Goal: Task Accomplishment & Management: Complete application form

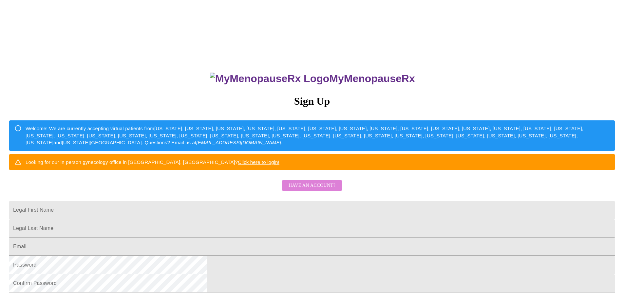
click at [310, 190] on span "Have an account?" at bounding box center [311, 186] width 47 height 8
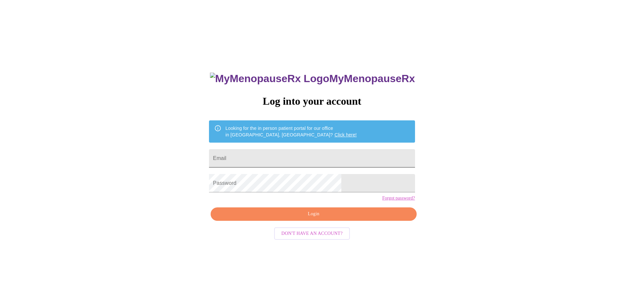
click at [322, 155] on input "Email" at bounding box center [312, 158] width 206 height 18
type input "[EMAIL_ADDRESS][DOMAIN_NAME]"
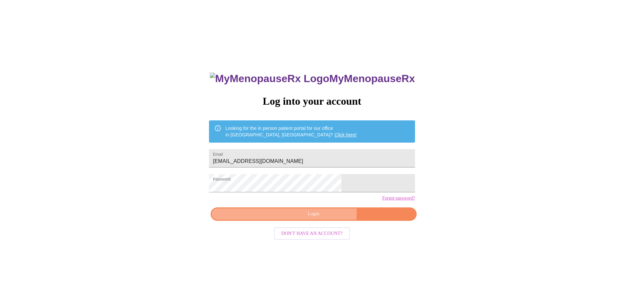
click at [321, 218] on span "Login" at bounding box center [313, 214] width 191 height 8
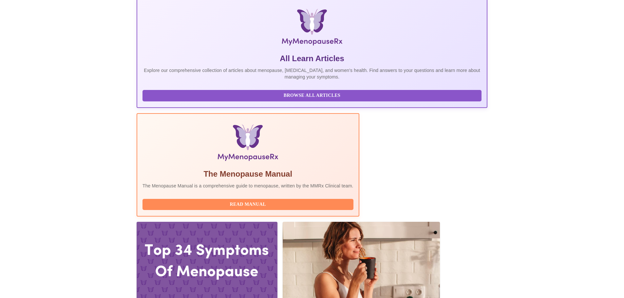
scroll to position [141, 0]
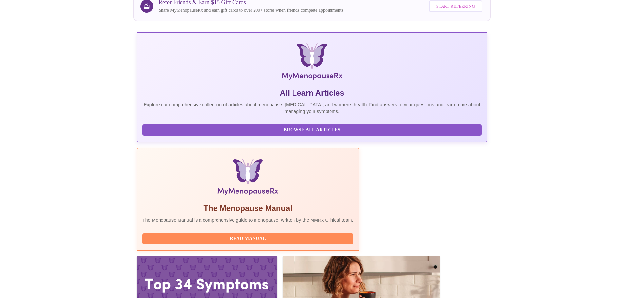
scroll to position [89, 0]
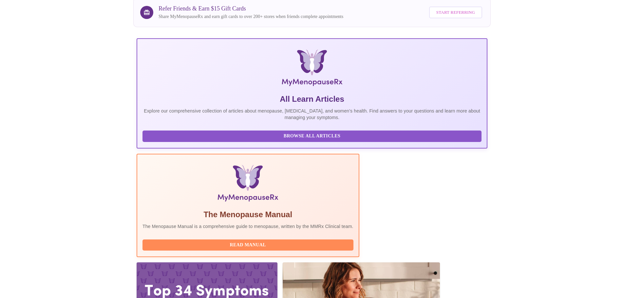
drag, startPoint x: 258, startPoint y: 271, endPoint x: 269, endPoint y: 272, distance: 10.5
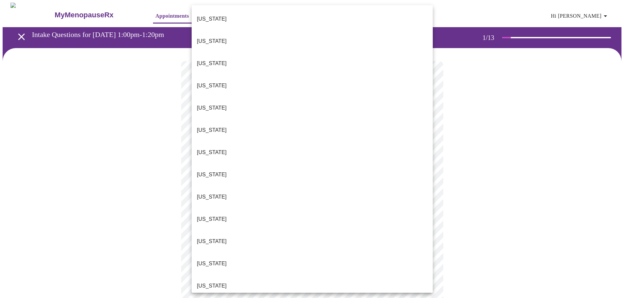
click at [197, 282] on p "[US_STATE]" at bounding box center [212, 286] width 30 height 8
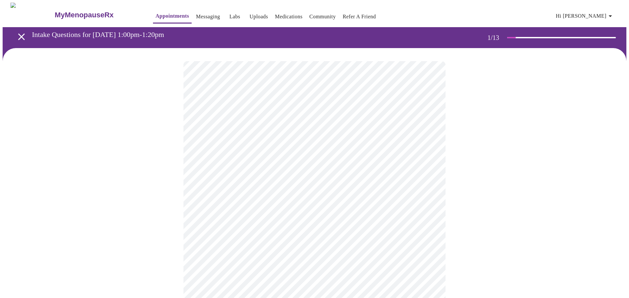
click at [223, 190] on body "MyMenopauseRx Appointments Messaging Labs Uploads Medications Community Refer a…" at bounding box center [314, 302] width 623 height 598
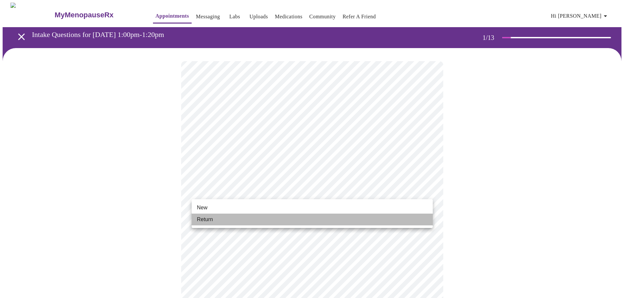
click at [202, 218] on span "Return" at bounding box center [205, 220] width 16 height 8
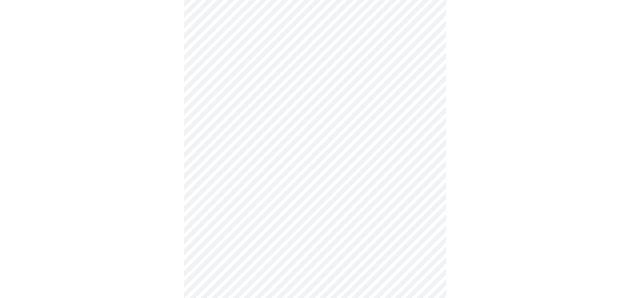
scroll to position [291, 0]
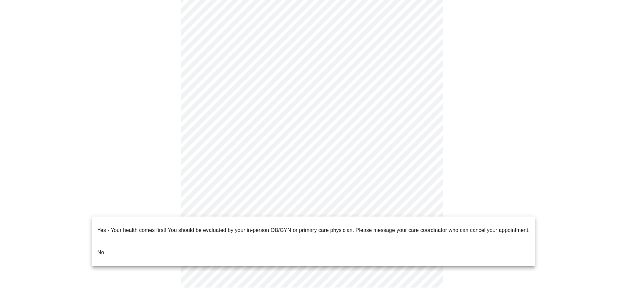
click at [426, 208] on body "MyMenopauseRx Appointments Messaging Labs Uploads Medications Community Refer a…" at bounding box center [314, 6] width 623 height 589
click at [102, 249] on p "No" at bounding box center [100, 253] width 7 height 8
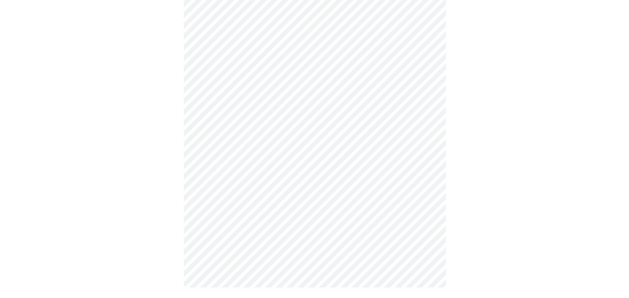
scroll to position [0, 0]
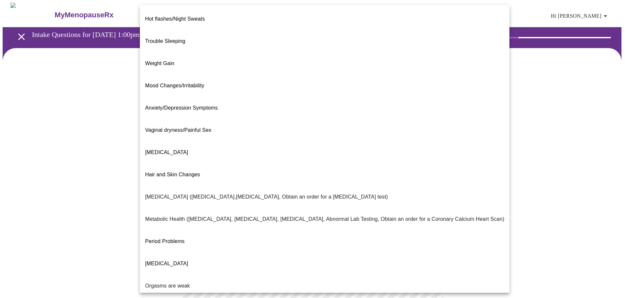
click at [427, 135] on body "MyMenopauseRx Appointments Messaging Labs Uploads Medications Community Refer a…" at bounding box center [314, 200] width 623 height 394
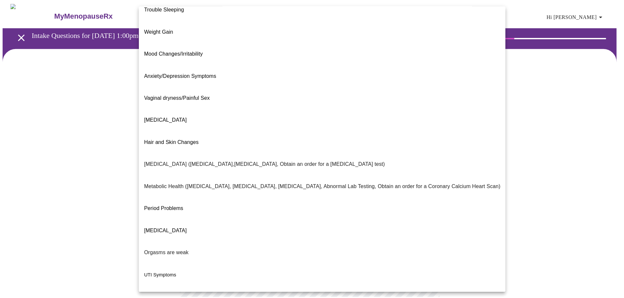
scroll to position [41, 0]
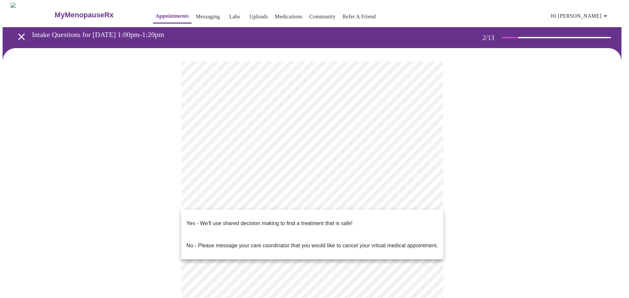
click at [206, 203] on body "MyMenopauseRx Appointments Messaging Labs Uploads Medications Community Refer a…" at bounding box center [314, 198] width 623 height 390
click at [217, 220] on p "Yes - We'll use shared decision making to find a treatment that is safe!" at bounding box center [269, 224] width 166 height 8
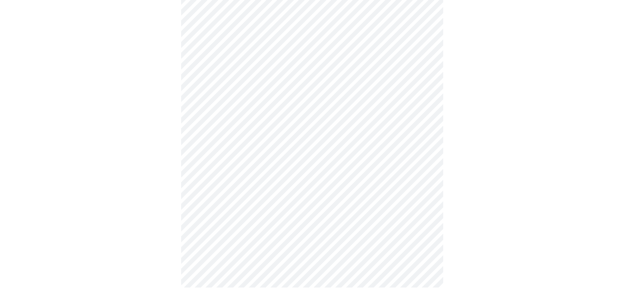
scroll to position [0, 0]
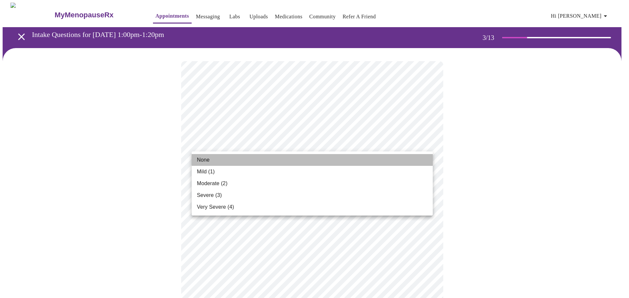
click at [211, 162] on li "None" at bounding box center [312, 160] width 241 height 12
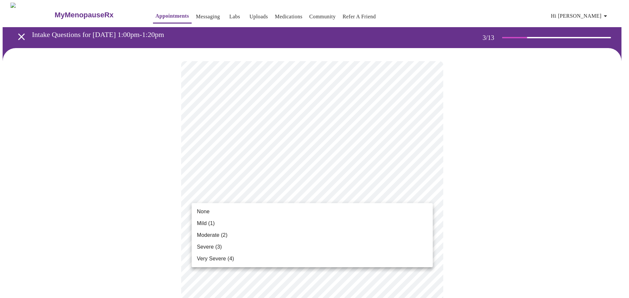
click at [204, 211] on span "None" at bounding box center [203, 212] width 13 height 8
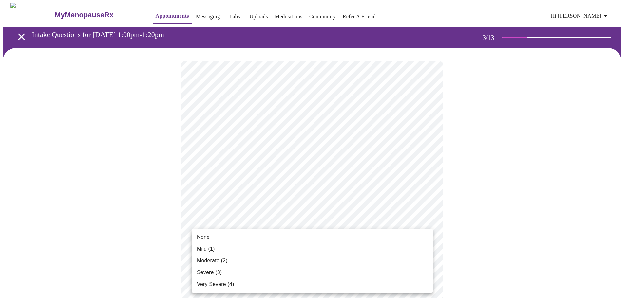
click at [212, 241] on li "None" at bounding box center [312, 237] width 241 height 12
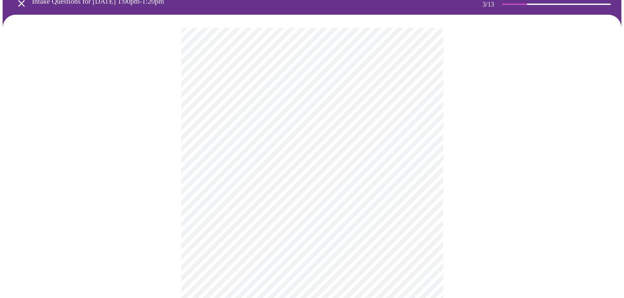
scroll to position [98, 0]
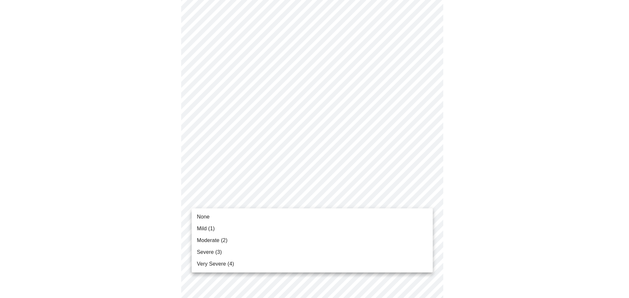
click at [217, 230] on li "Mild (1)" at bounding box center [312, 229] width 241 height 12
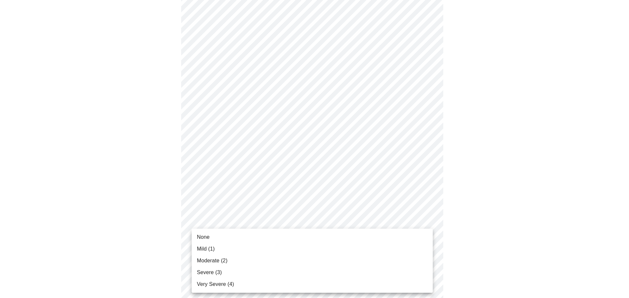
click at [230, 253] on li "Mild (1)" at bounding box center [312, 249] width 241 height 12
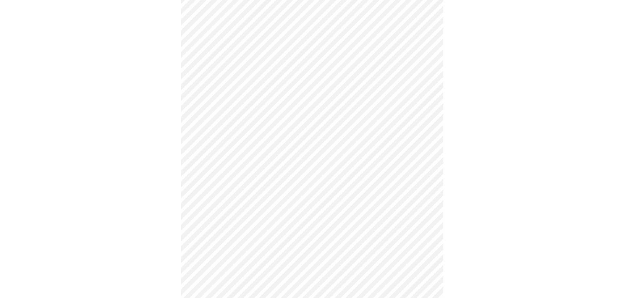
scroll to position [196, 0]
click at [253, 189] on body "MyMenopauseRx Appointments Messaging Labs Uploads Medications Community Refer a…" at bounding box center [312, 218] width 618 height 825
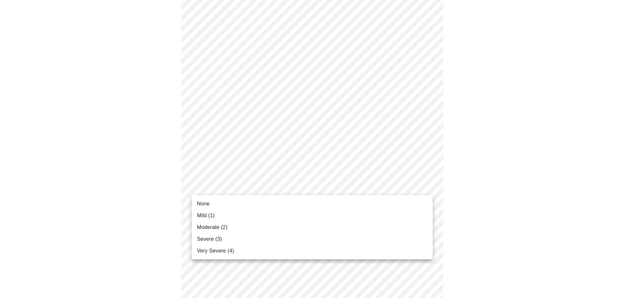
click at [213, 214] on span "Mild (1)" at bounding box center [206, 216] width 18 height 8
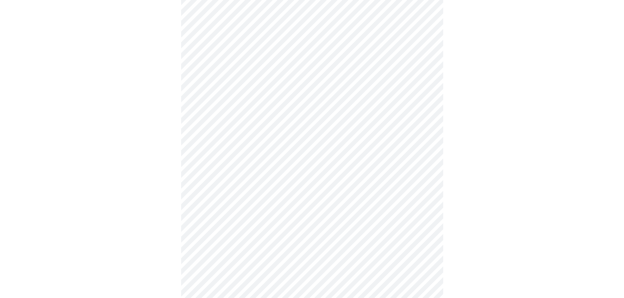
scroll to position [262, 0]
click at [230, 167] on body "MyMenopauseRx Appointments Messaging Labs Uploads Medications Community Refer a…" at bounding box center [314, 149] width 623 height 816
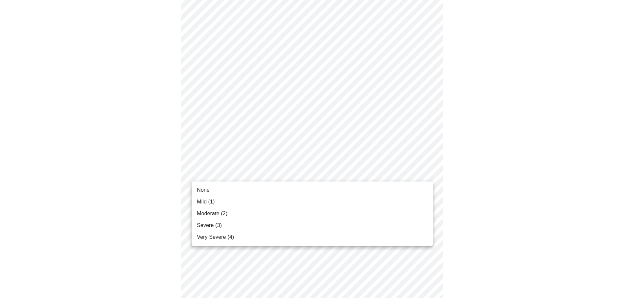
click at [224, 216] on span "Moderate (2)" at bounding box center [212, 214] width 30 height 8
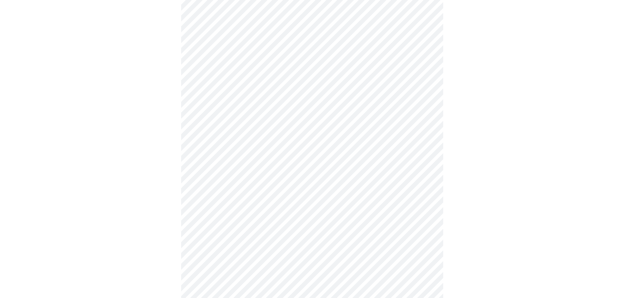
click at [269, 225] on body "MyMenopauseRx Appointments Messaging Labs Uploads Medications Community Refer a…" at bounding box center [312, 144] width 618 height 807
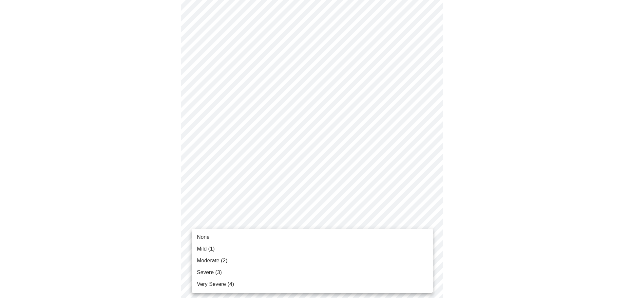
click at [225, 239] on li "None" at bounding box center [312, 237] width 241 height 12
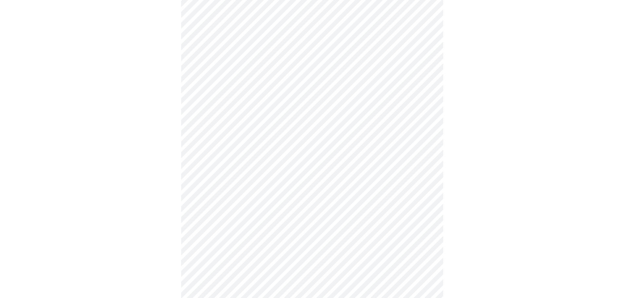
scroll to position [360, 0]
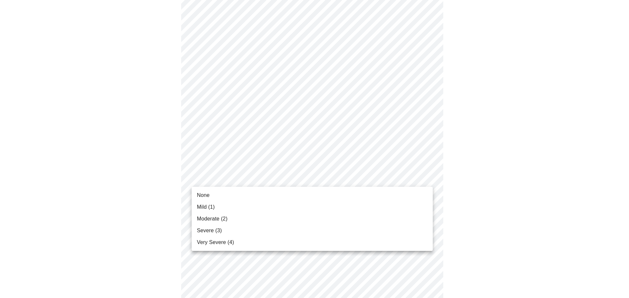
click at [266, 177] on body "MyMenopauseRx Appointments Messaging Labs Uploads Medications Community Refer a…" at bounding box center [314, 41] width 623 height 798
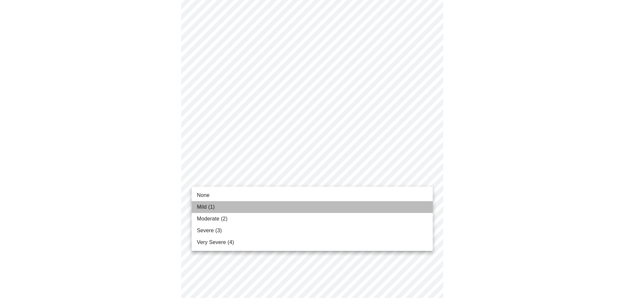
click at [222, 213] on li "Mild (1)" at bounding box center [312, 207] width 241 height 12
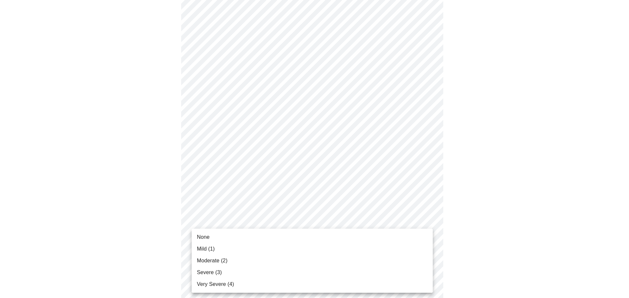
click at [256, 229] on body "MyMenopauseRx Appointments Messaging Labs Uploads Medications Community Refer a…" at bounding box center [314, 36] width 623 height 788
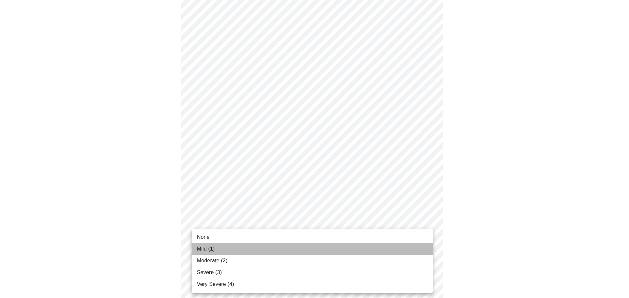
click at [212, 248] on span "Mild (1)" at bounding box center [206, 249] width 18 height 8
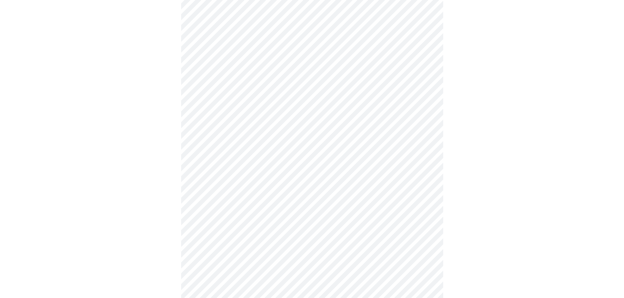
scroll to position [426, 0]
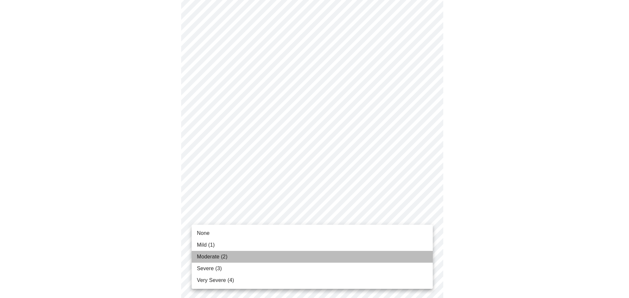
click at [211, 260] on span "Moderate (2)" at bounding box center [212, 257] width 30 height 8
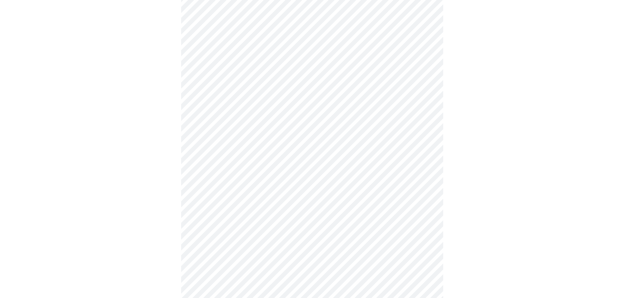
scroll to position [229, 0]
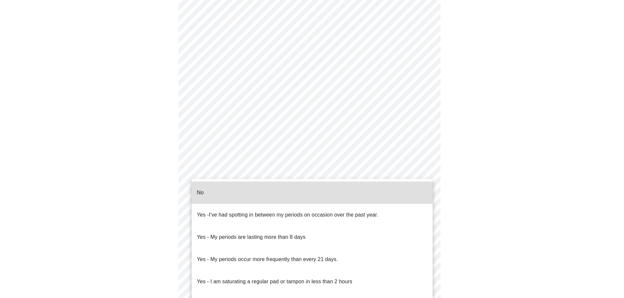
click at [341, 165] on body "MyMenopauseRx Appointments Messaging Labs Uploads Medications Community Refer a…" at bounding box center [312, 96] width 618 height 646
click at [218, 181] on ul "No Yes - I've had spotting in between my periods on occasion over the past year…" at bounding box center [312, 248] width 241 height 139
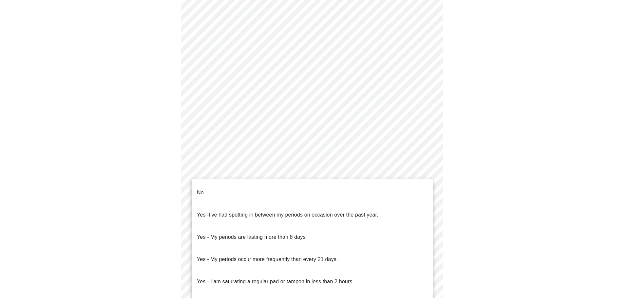
click at [221, 187] on li "No" at bounding box center [312, 193] width 241 height 22
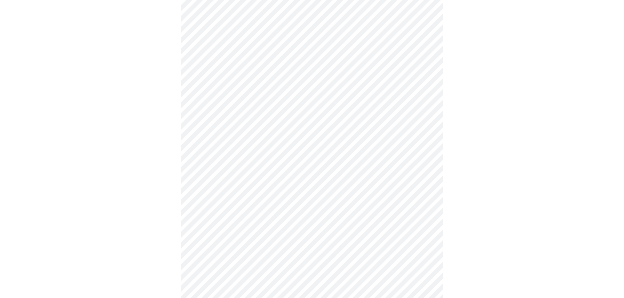
click at [344, 220] on body "MyMenopauseRx Appointments Messaging Labs Uploads Medications Community Refer a…" at bounding box center [312, 94] width 618 height 642
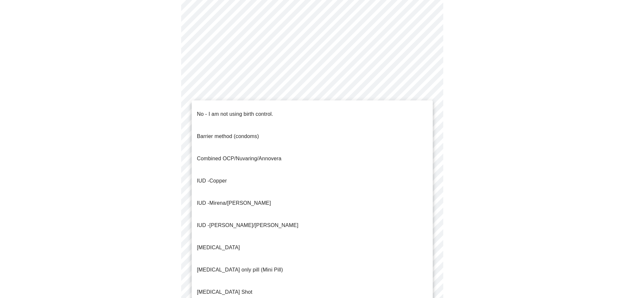
click at [210, 110] on p "No - I am not using birth control." at bounding box center [235, 114] width 76 height 8
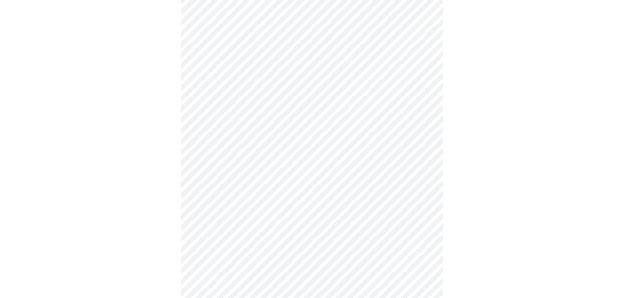
scroll to position [327, 0]
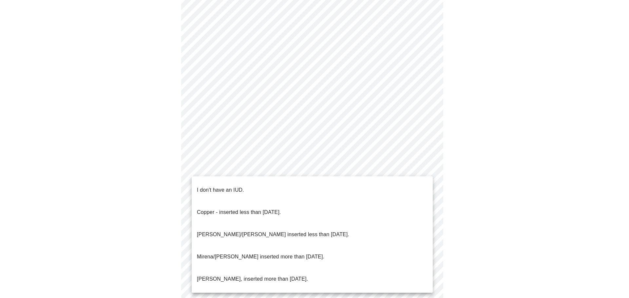
click at [226, 189] on span "I don't have an IUD." at bounding box center [220, 190] width 47 height 18
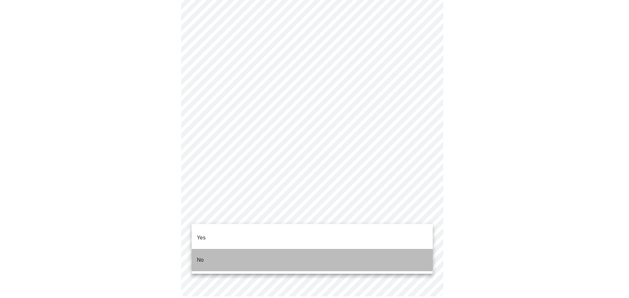
click at [221, 249] on li "No" at bounding box center [312, 260] width 241 height 22
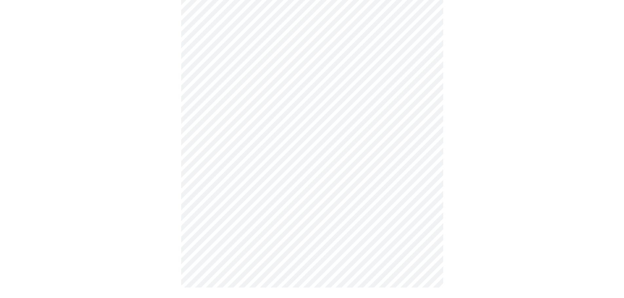
scroll to position [0, 0]
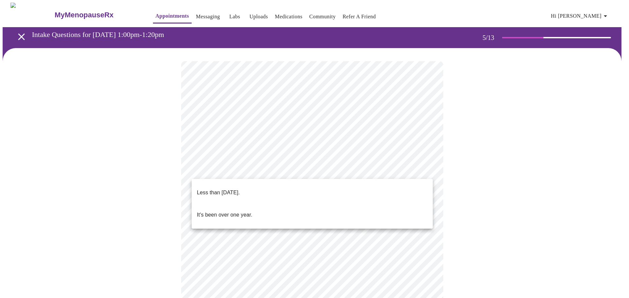
click at [283, 172] on body "MyMenopauseRx Appointments Messaging Labs Uploads Medications Community Refer a…" at bounding box center [314, 268] width 623 height 530
click at [240, 191] on p "Less than [DATE]." at bounding box center [218, 193] width 43 height 8
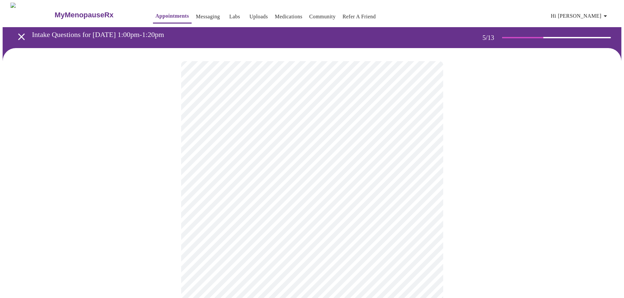
click at [251, 226] on body "MyMenopauseRx Appointments Messaging Labs Uploads Medications Community Refer a…" at bounding box center [312, 266] width 618 height 526
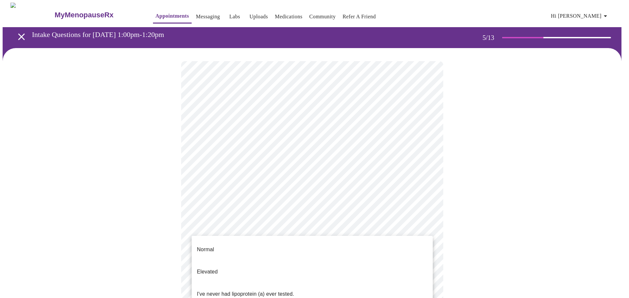
click at [238, 242] on li "Normal" at bounding box center [312, 250] width 241 height 22
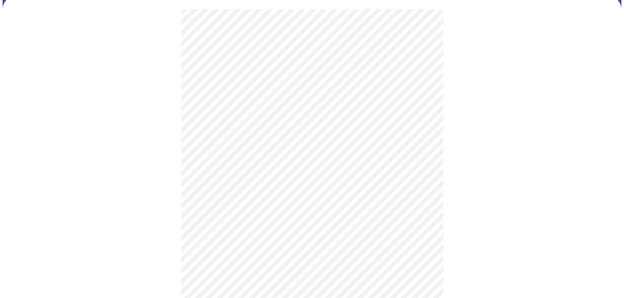
scroll to position [65, 0]
click at [230, 158] on body "MyMenopauseRx Appointments Messaging Labs Uploads Medications Community Refer a…" at bounding box center [314, 198] width 623 height 523
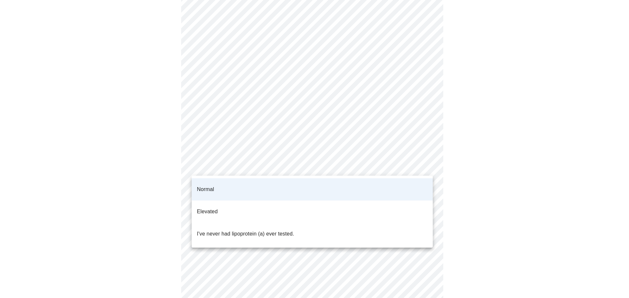
click at [236, 230] on p "I've never had lipoprotein (a) ever tested." at bounding box center [245, 234] width 97 height 8
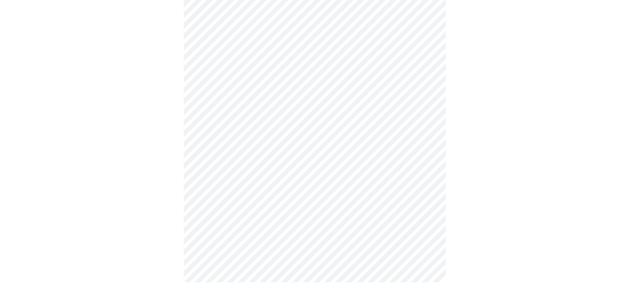
scroll to position [0, 0]
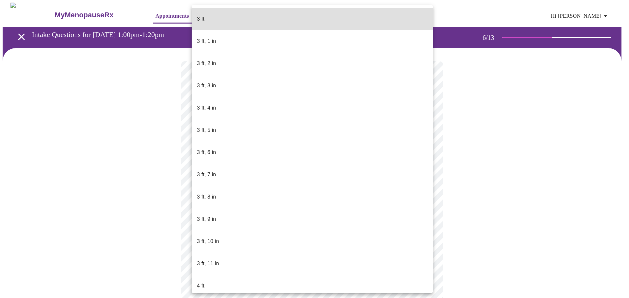
click at [265, 187] on body "MyMenopauseRx Appointments Messaging Labs Uploads Medications Community Refer a…" at bounding box center [314, 178] width 623 height 350
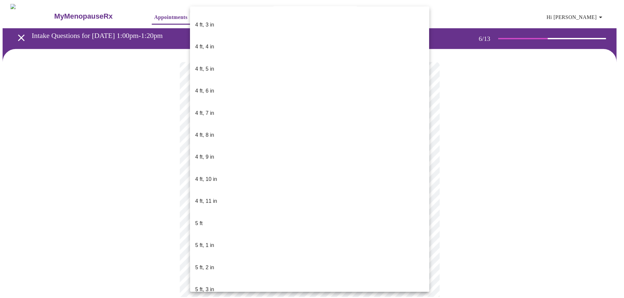
scroll to position [360, 0]
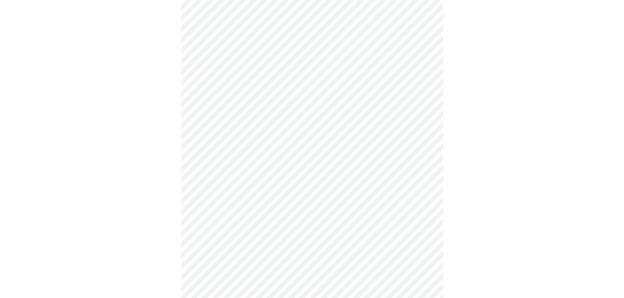
scroll to position [1637, 0]
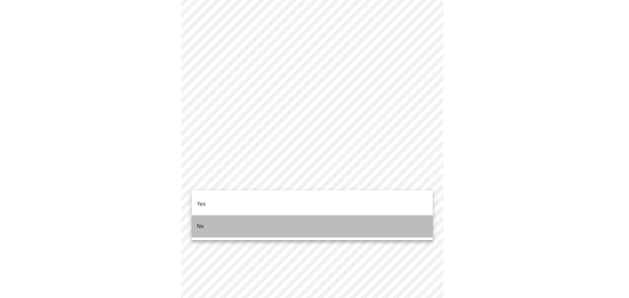
click at [254, 215] on li "No" at bounding box center [312, 226] width 241 height 22
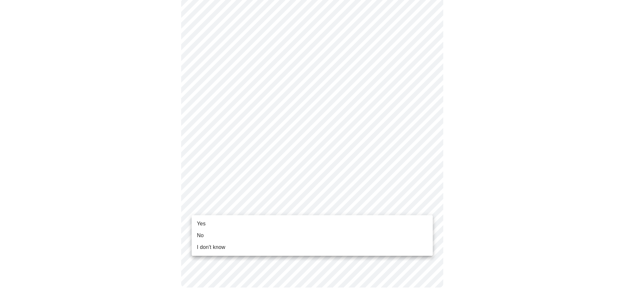
click at [221, 225] on li "Yes" at bounding box center [312, 224] width 241 height 12
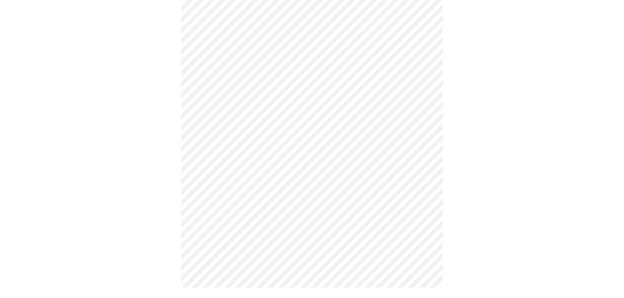
scroll to position [0, 0]
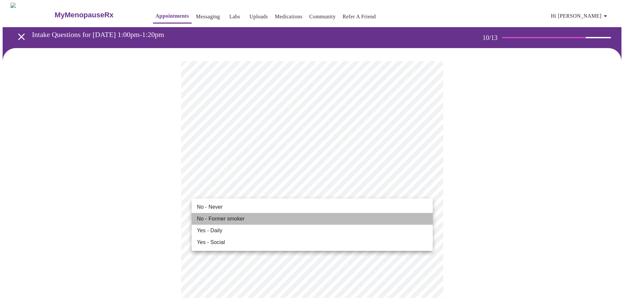
click at [248, 220] on li "No - Former smoker" at bounding box center [312, 219] width 241 height 12
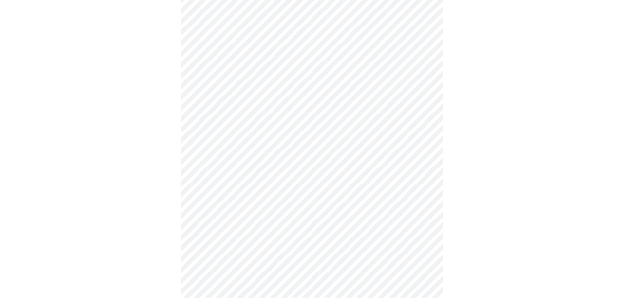
scroll to position [458, 0]
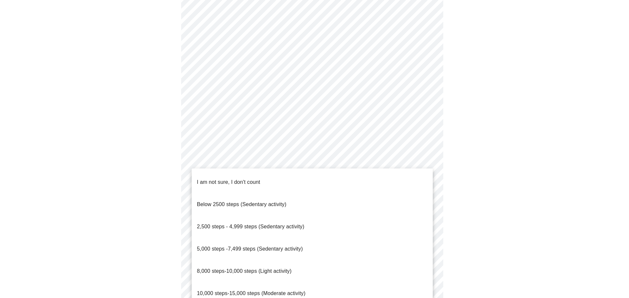
click at [251, 179] on span "I am not sure, I don't count" at bounding box center [228, 182] width 63 height 6
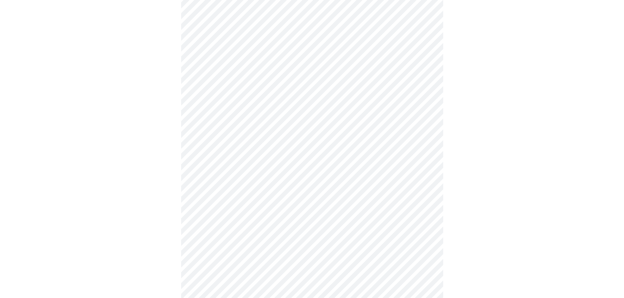
scroll to position [524, 0]
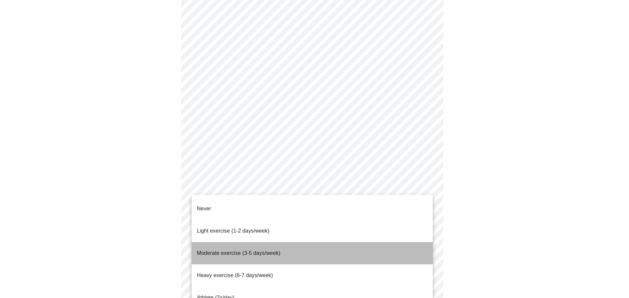
click at [271, 242] on li "Moderate exercise (3-5 days/week)" at bounding box center [312, 253] width 241 height 22
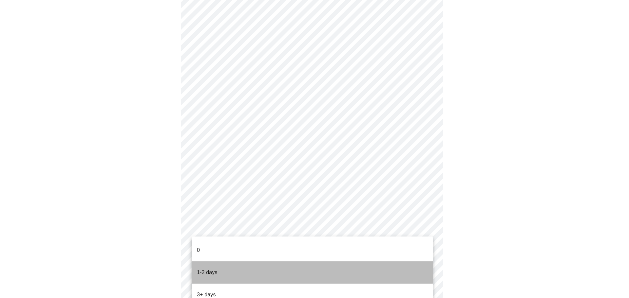
click at [216, 269] on p "1-2 days" at bounding box center [207, 273] width 21 height 8
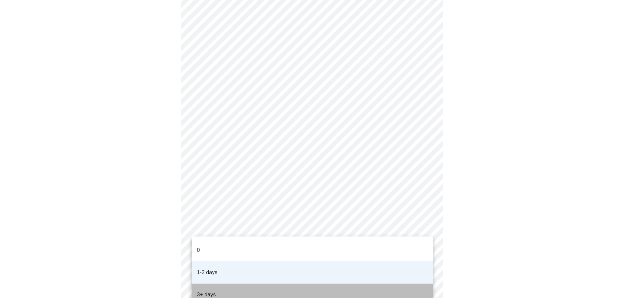
click at [211, 291] on p "3+ days" at bounding box center [206, 295] width 19 height 8
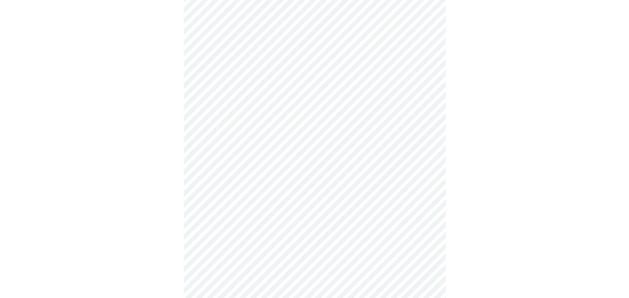
scroll to position [33, 0]
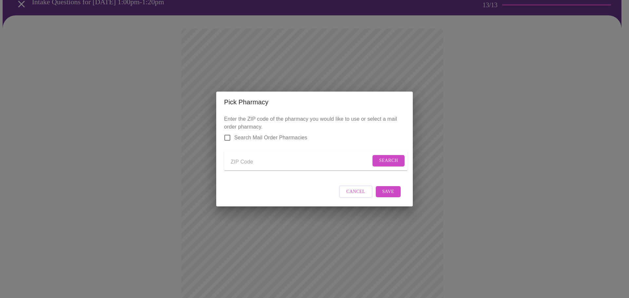
click at [262, 160] on input "Send a message to your care team" at bounding box center [301, 162] width 140 height 10
type input "60137"
click at [387, 167] on form "60137 Search" at bounding box center [315, 160] width 183 height 19
click at [387, 159] on span "Search" at bounding box center [388, 161] width 19 height 8
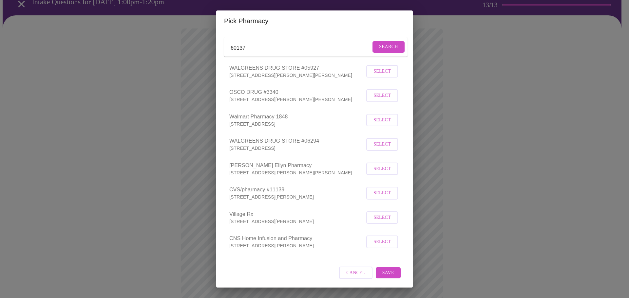
scroll to position [42, 0]
click at [382, 193] on span "Select" at bounding box center [381, 193] width 17 height 8
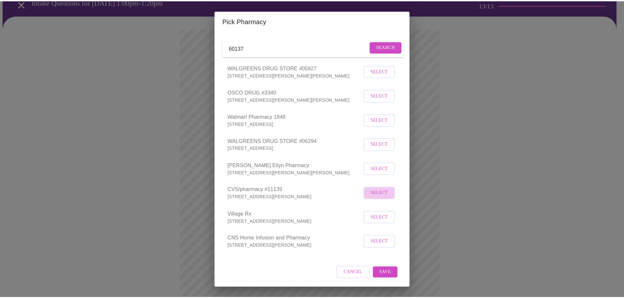
scroll to position [41, 0]
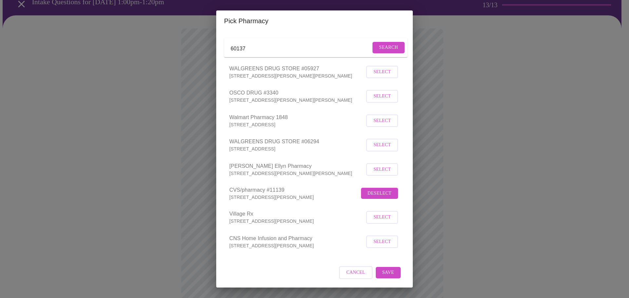
click at [389, 276] on span "Save" at bounding box center [388, 273] width 12 height 8
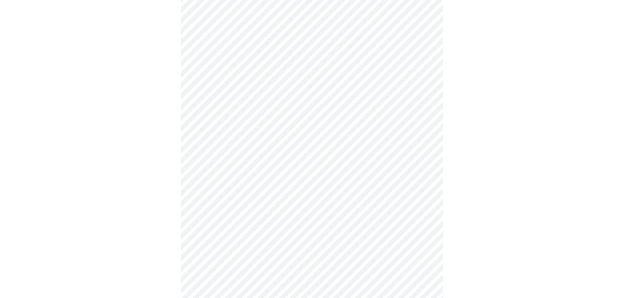
scroll to position [275, 0]
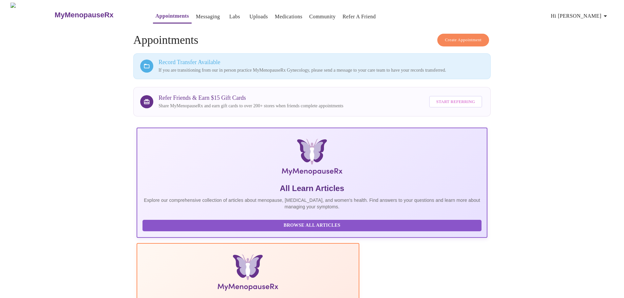
click at [196, 13] on link "Messaging" at bounding box center [208, 16] width 24 height 9
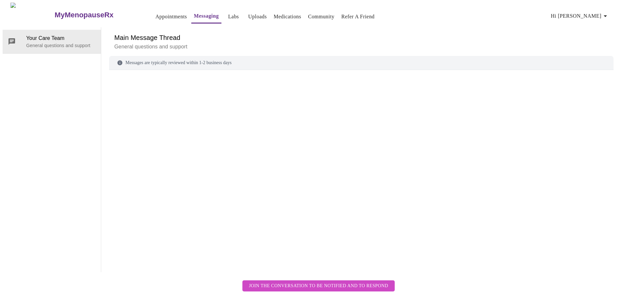
scroll to position [25, 0]
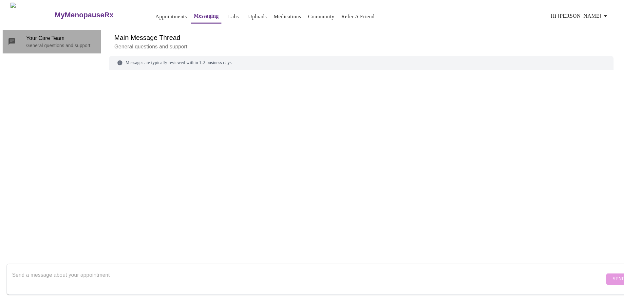
click at [83, 42] on p "General questions and support" at bounding box center [60, 45] width 69 height 7
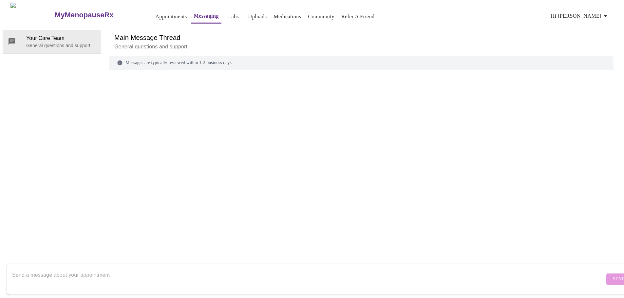
click at [113, 264] on form "Send" at bounding box center [322, 279] width 630 height 31
click at [108, 274] on textarea "Send a message about your appointment" at bounding box center [308, 279] width 592 height 21
click at [91, 269] on textarea "Hi [PERSON_NAME]- Please transfer my in office records to the virtual platform.…" at bounding box center [308, 279] width 592 height 21
click at [229, 269] on textarea "Hi [PERSON_NAME]- Please transfer my in-office records to the virtual platform.…" at bounding box center [308, 279] width 592 height 21
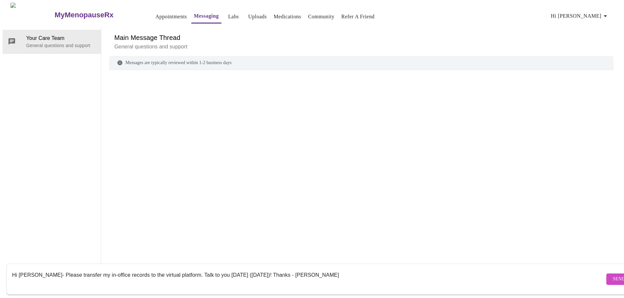
type textarea "Hi [PERSON_NAME]- Please transfer my in-office records to the virtual platform.…"
click at [194, 15] on link "Messaging" at bounding box center [206, 15] width 25 height 9
click at [613, 275] on span "Send" at bounding box center [619, 279] width 12 height 8
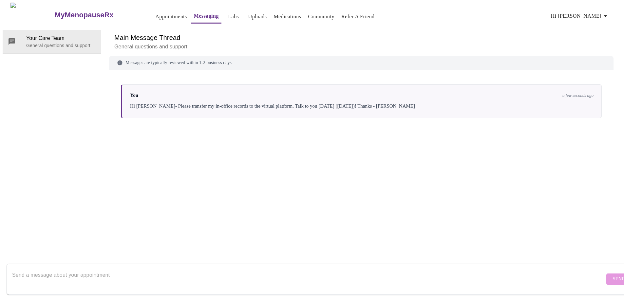
scroll to position [25, 0]
click at [51, 34] on span "Your Care Team" at bounding box center [60, 38] width 69 height 8
click at [606, 14] on icon "button" at bounding box center [605, 16] width 8 height 8
click at [430, 30] on div at bounding box center [314, 149] width 629 height 298
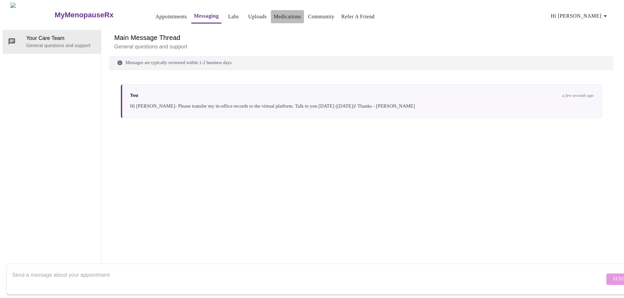
click at [273, 15] on link "Medications" at bounding box center [287, 16] width 28 height 9
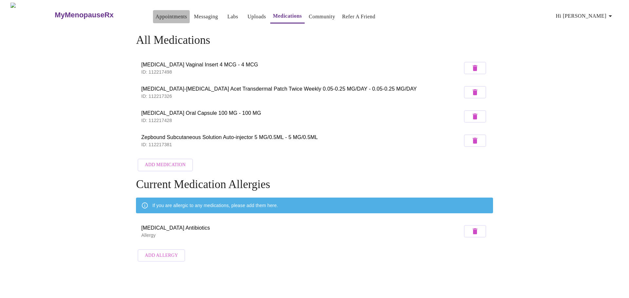
click at [157, 14] on link "Appointments" at bounding box center [171, 16] width 31 height 9
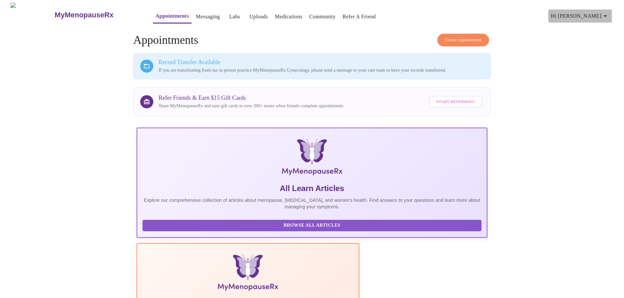
click at [612, 16] on button "Hi [PERSON_NAME]" at bounding box center [580, 15] width 64 height 13
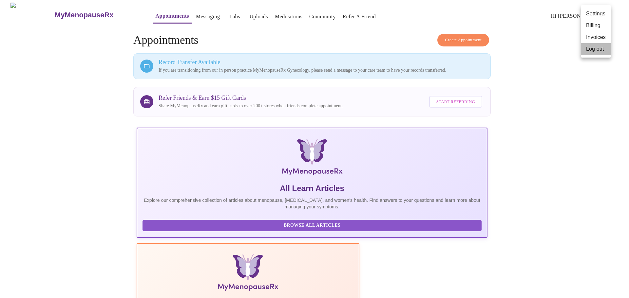
click at [601, 45] on li "Log out" at bounding box center [596, 49] width 30 height 12
